Goal: Information Seeking & Learning: Learn about a topic

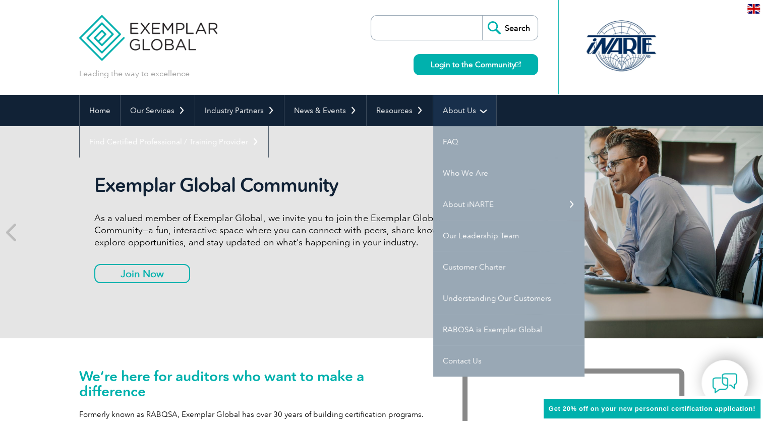
click at [454, 108] on link "About Us" at bounding box center [464, 110] width 63 height 31
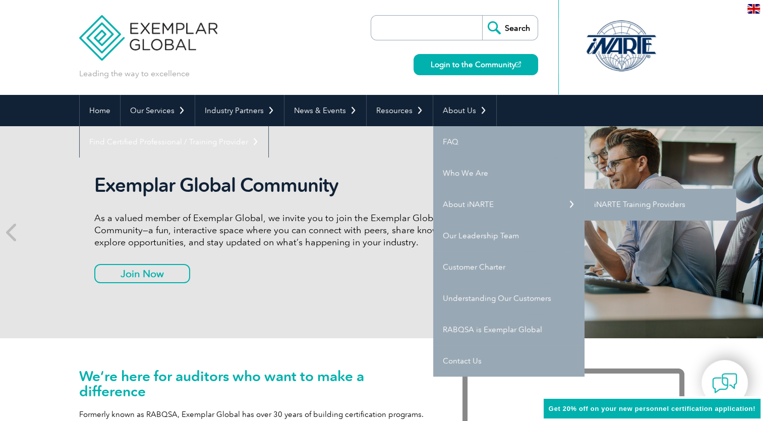
click at [599, 203] on link "iNARTE Training Providers" at bounding box center [659, 204] width 151 height 31
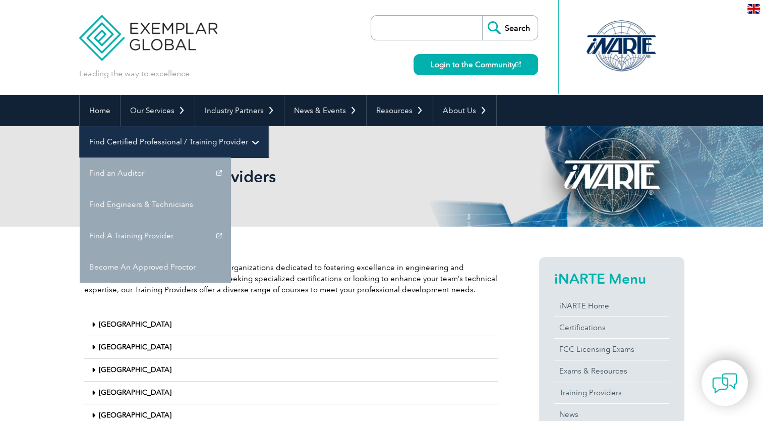
click at [268, 126] on link "Find Certified Professional / Training Provider" at bounding box center [174, 141] width 189 height 31
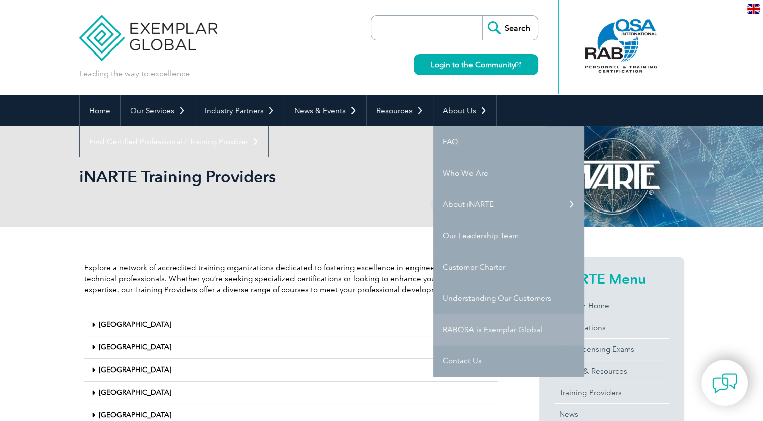
click at [467, 331] on link "RABQSA is Exemplar Global" at bounding box center [508, 329] width 151 height 31
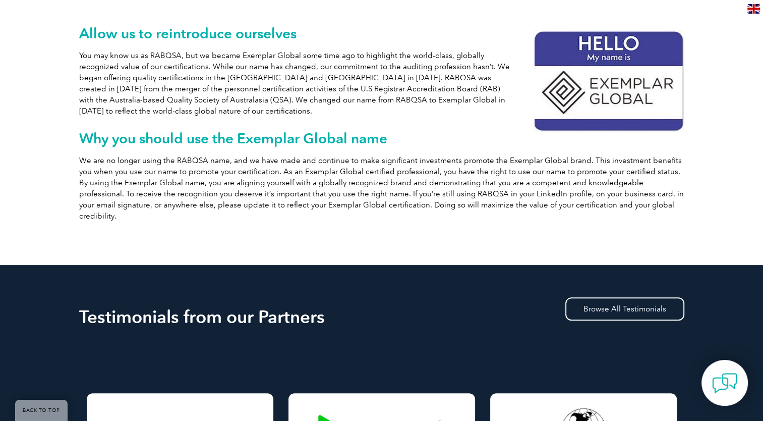
scroll to position [101, 0]
